Goal: Task Accomplishment & Management: Complete application form

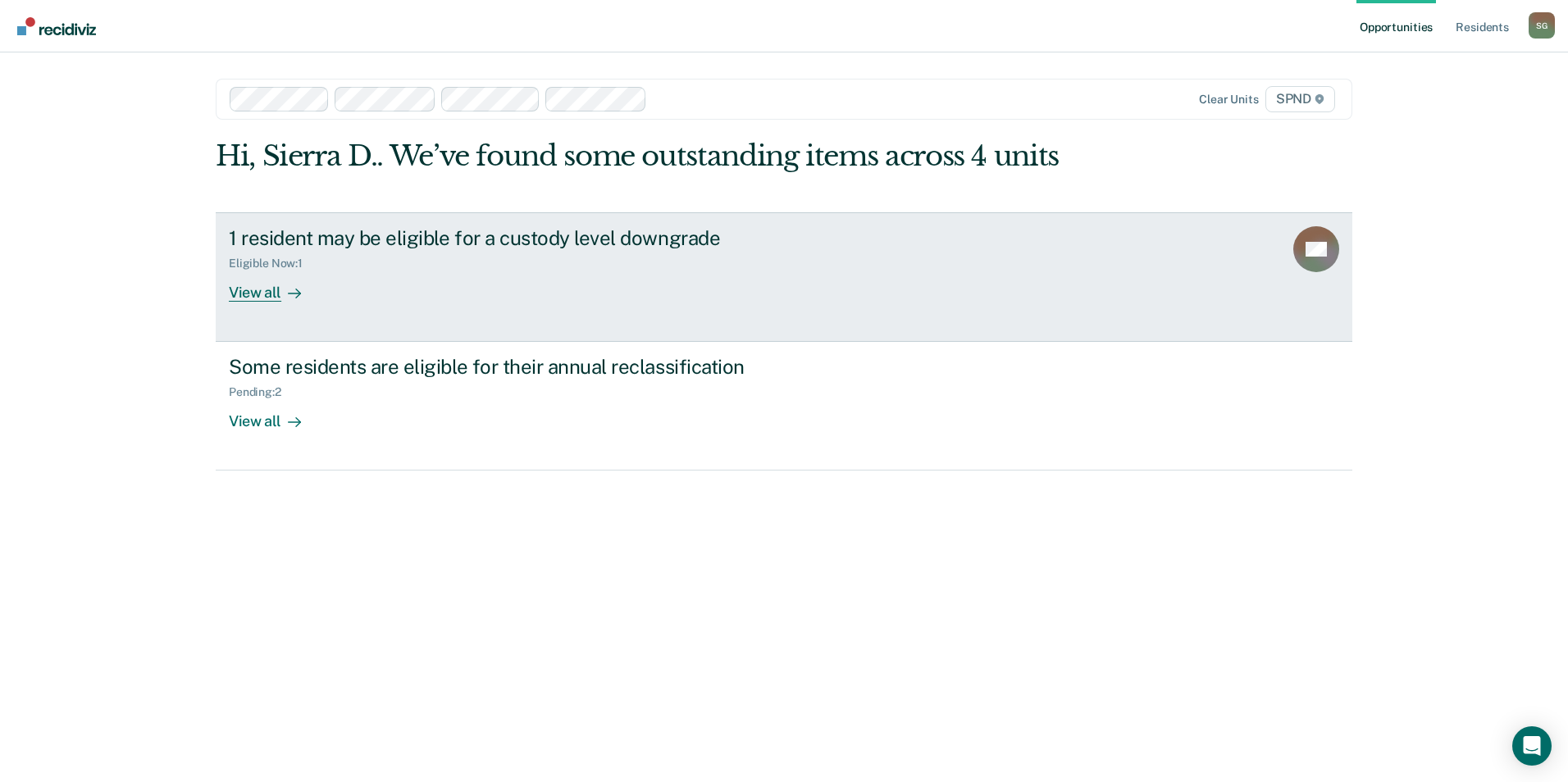
click at [839, 317] on link "1 resident may be eligible for a custody level downgrade Eligible Now : 1 View …" at bounding box center [784, 277] width 1137 height 130
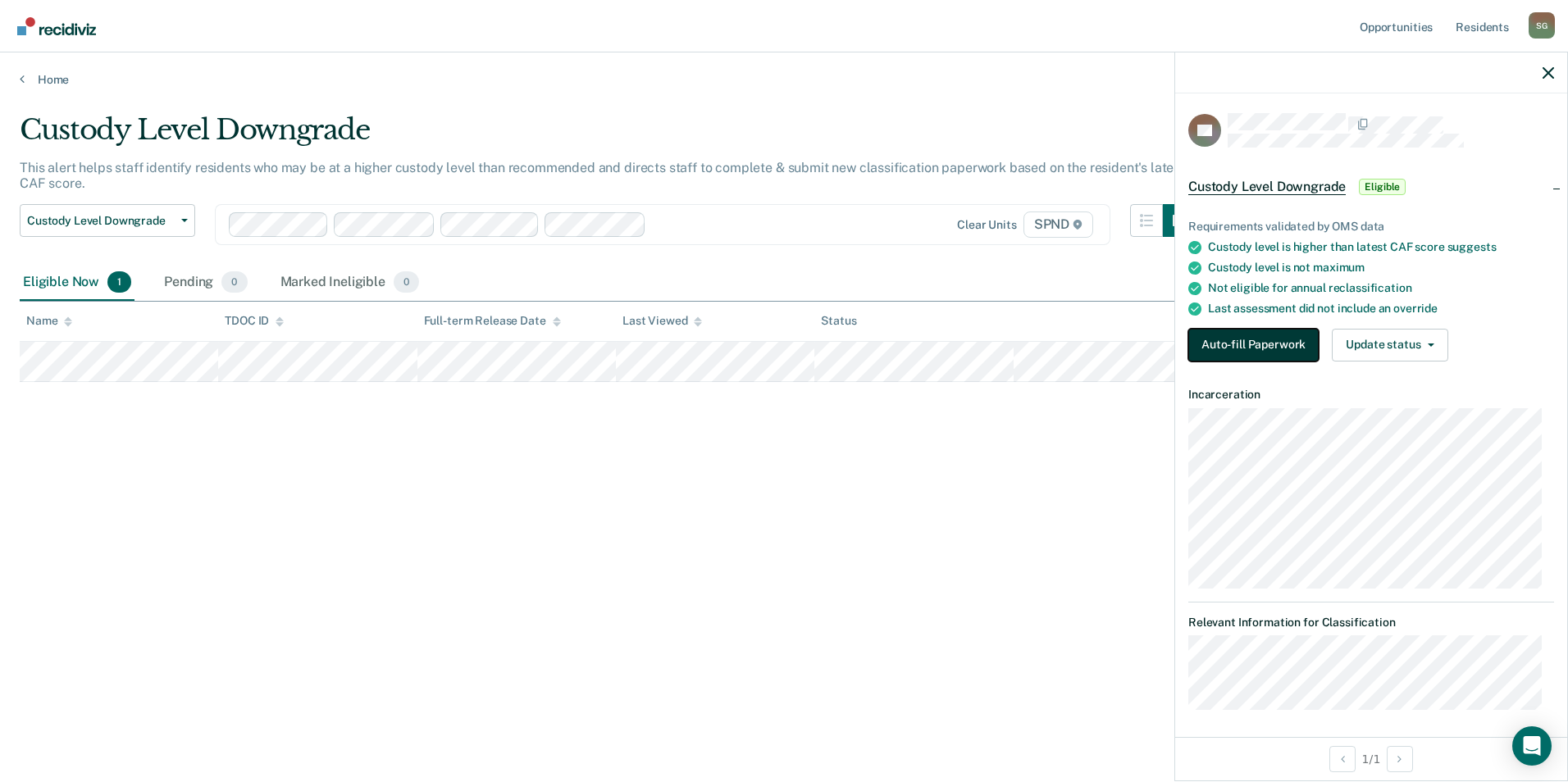
click at [1248, 338] on button "Auto-fill Paperwork" at bounding box center [1254, 345] width 131 height 33
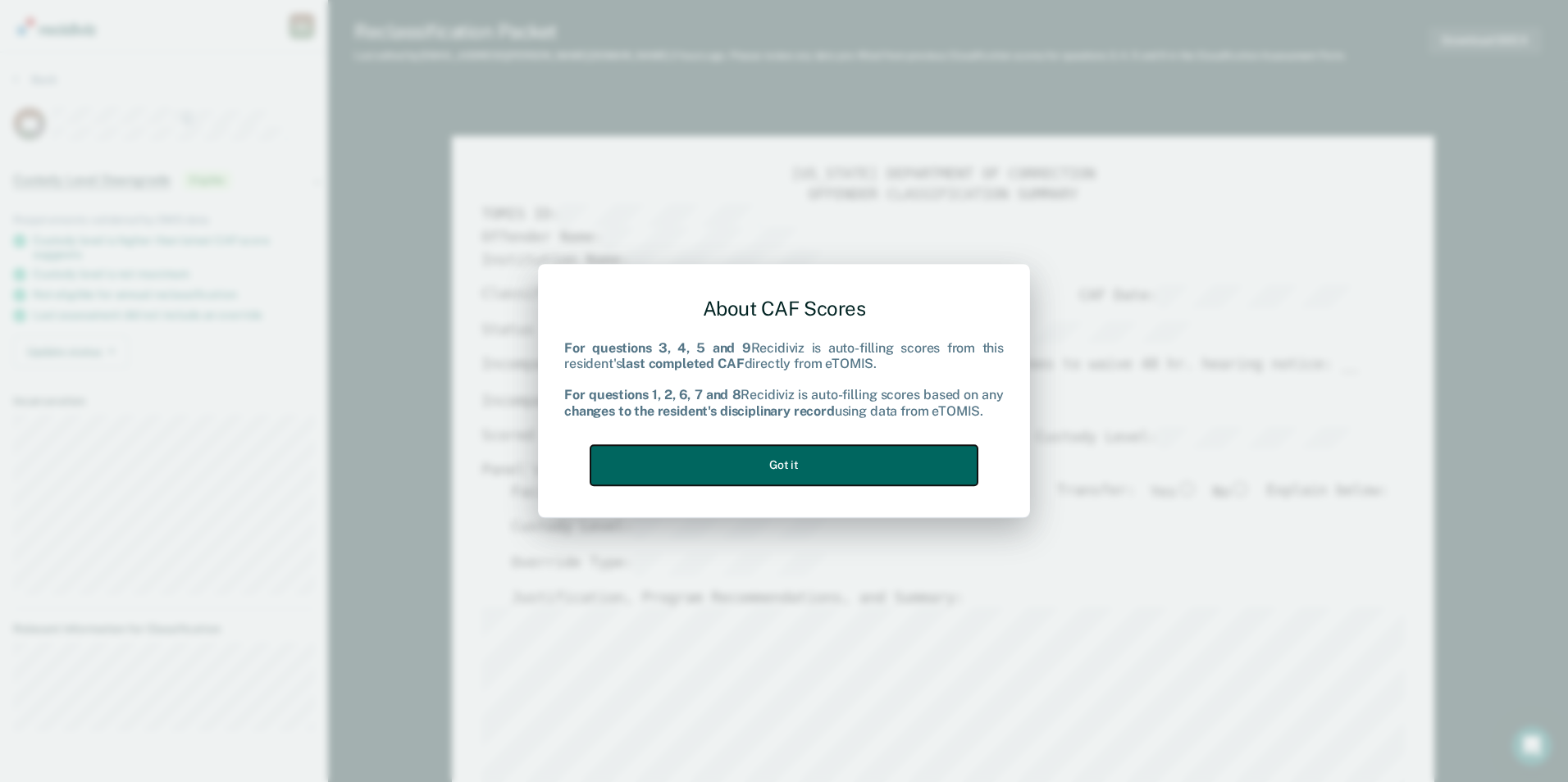
click at [937, 477] on button "Got it" at bounding box center [784, 465] width 387 height 40
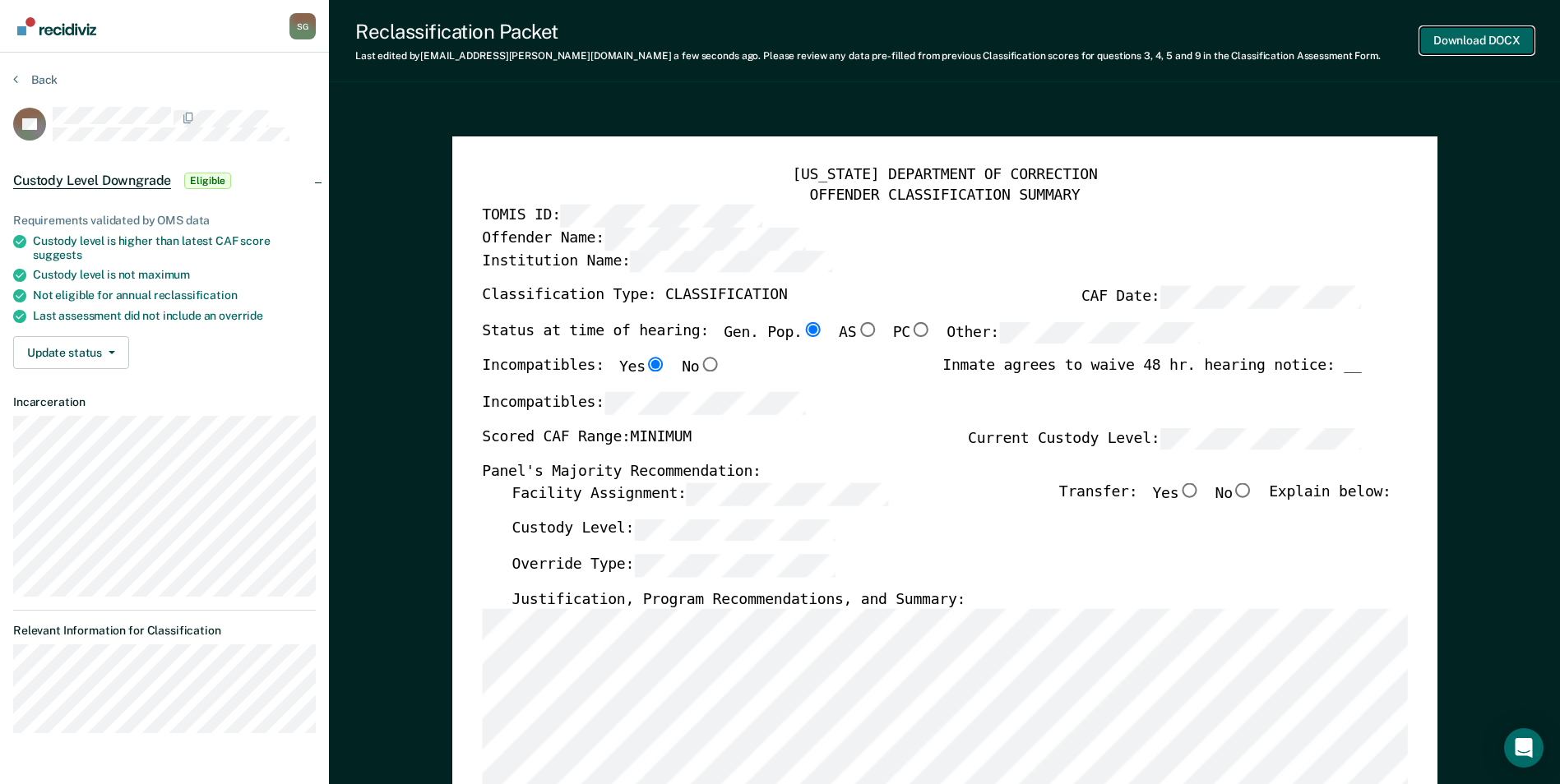
click at [1501, 45] on button "Download DOCX" at bounding box center [1477, 40] width 114 height 27
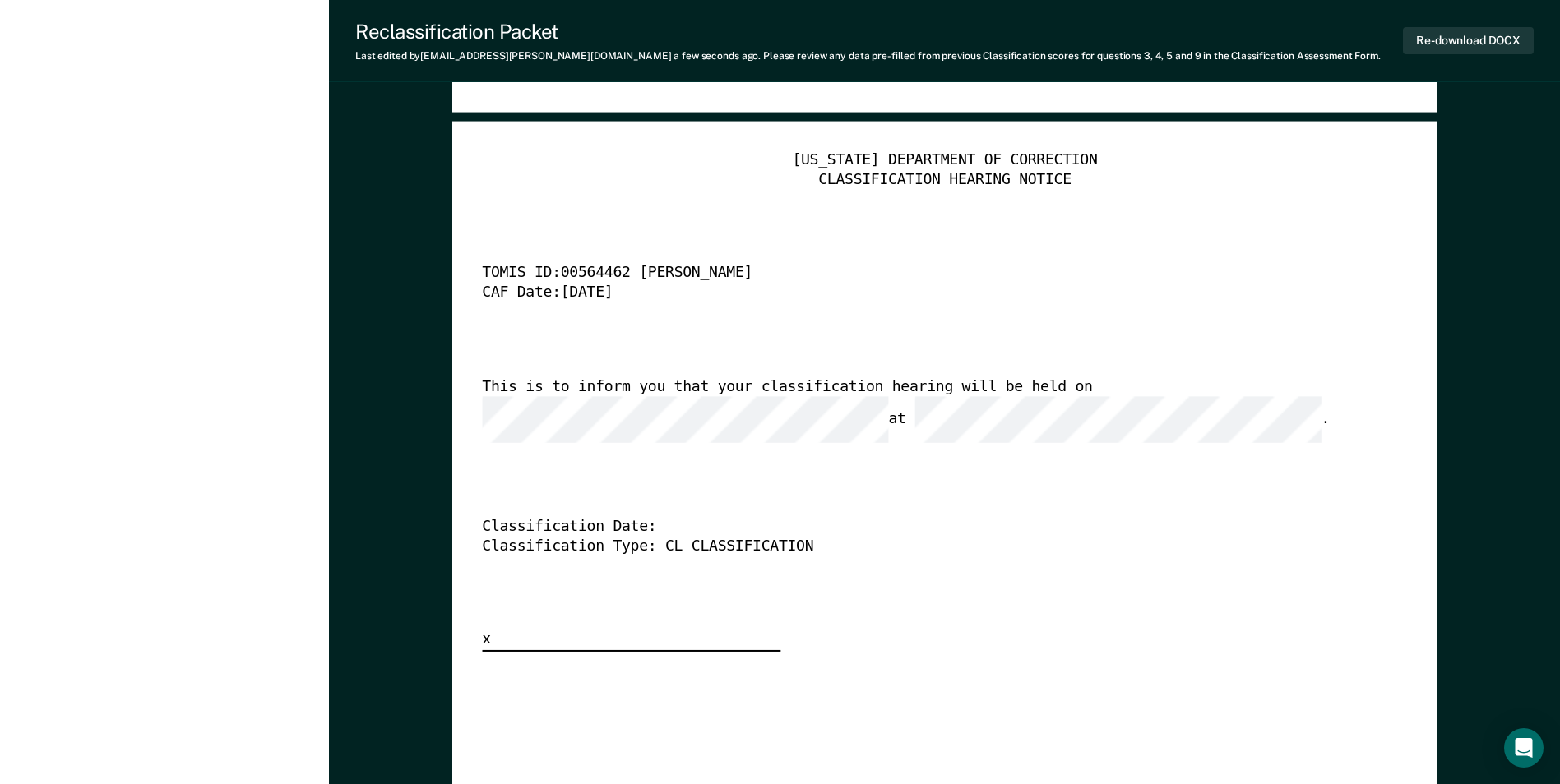
scroll to position [4193, 0]
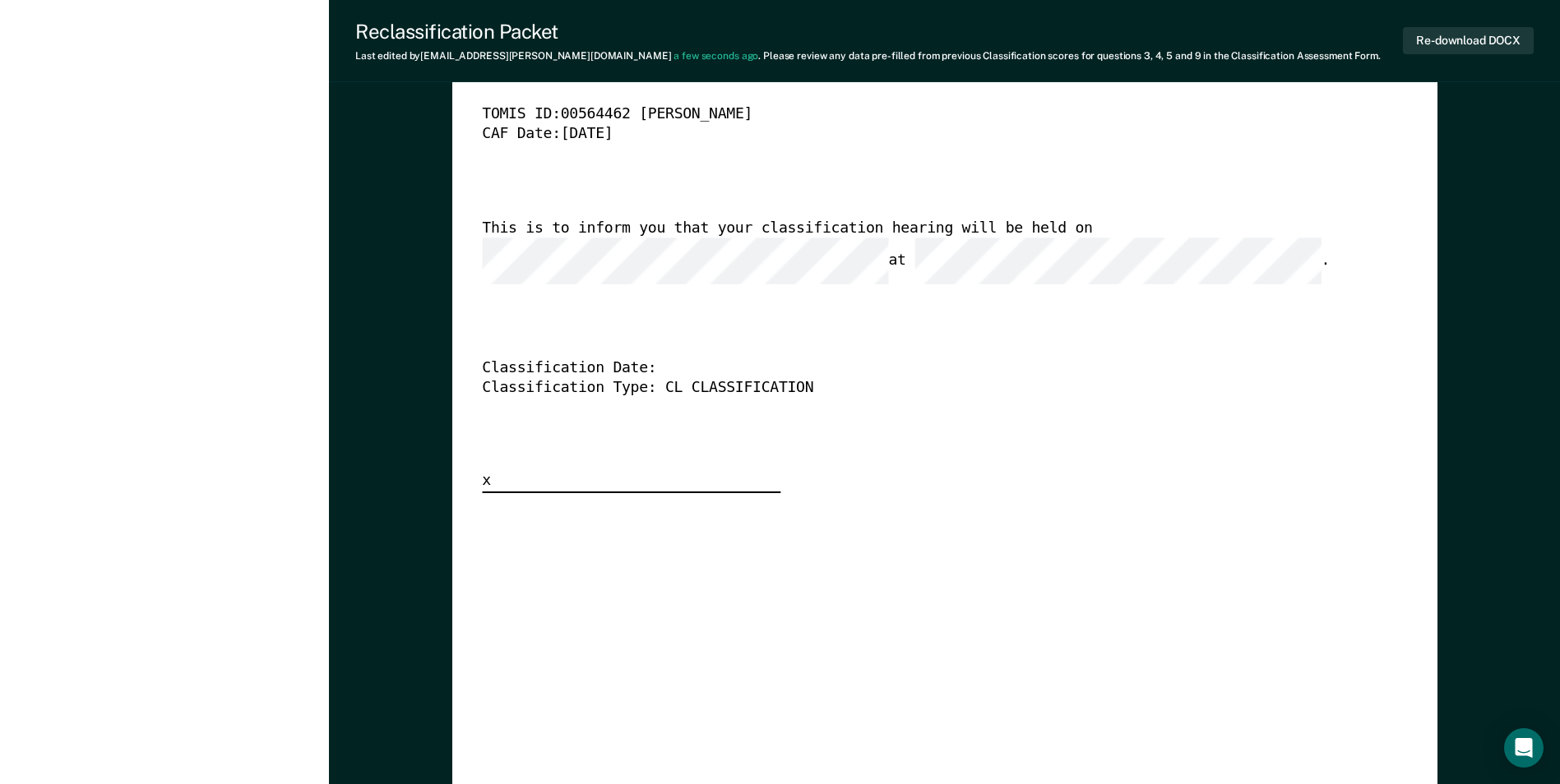
type textarea "x"
click at [1466, 45] on button "Re-download DOCX" at bounding box center [1469, 40] width 131 height 27
